Goal: Information Seeking & Learning: Learn about a topic

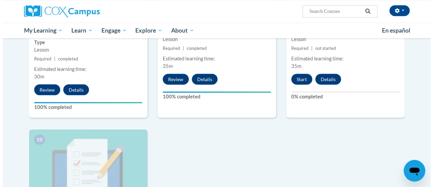
scroll to position [628, 0]
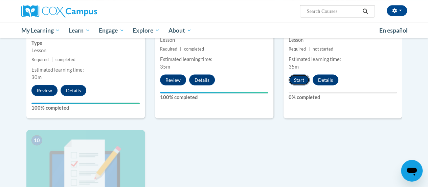
click at [298, 78] on button "Start" at bounding box center [299, 79] width 21 height 11
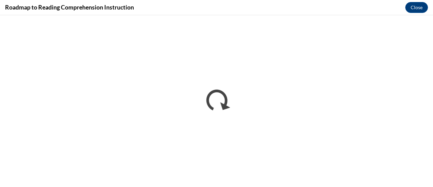
scroll to position [0, 0]
